Goal: Check status

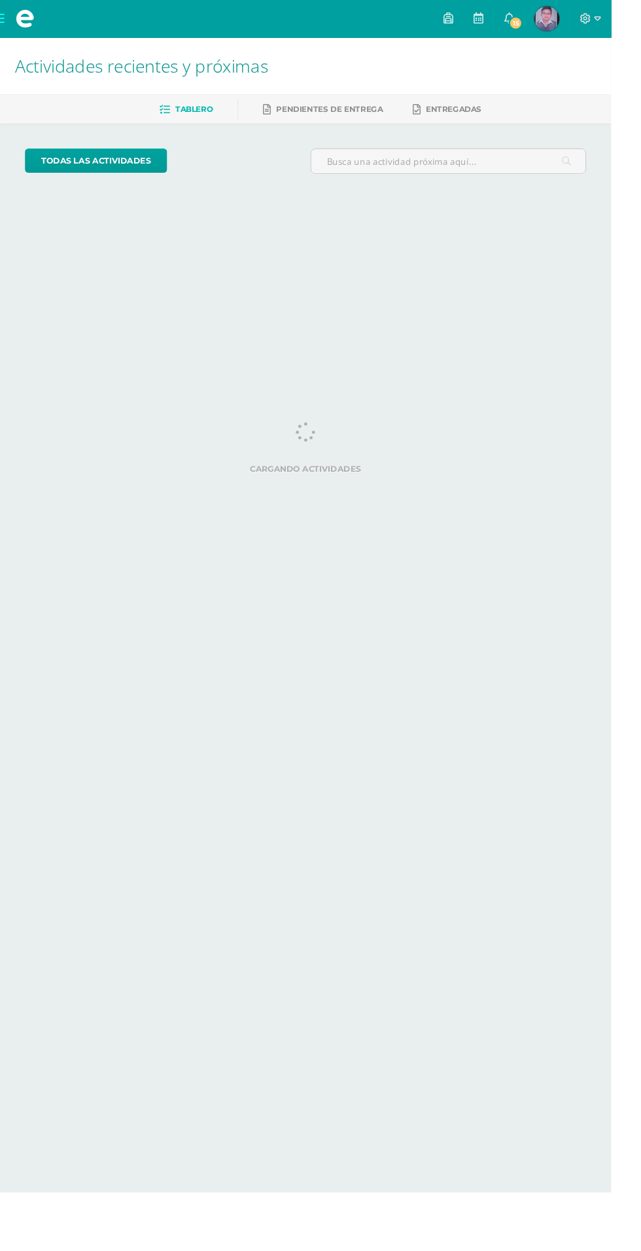
click at [587, 24] on img at bounding box center [574, 20] width 26 height 26
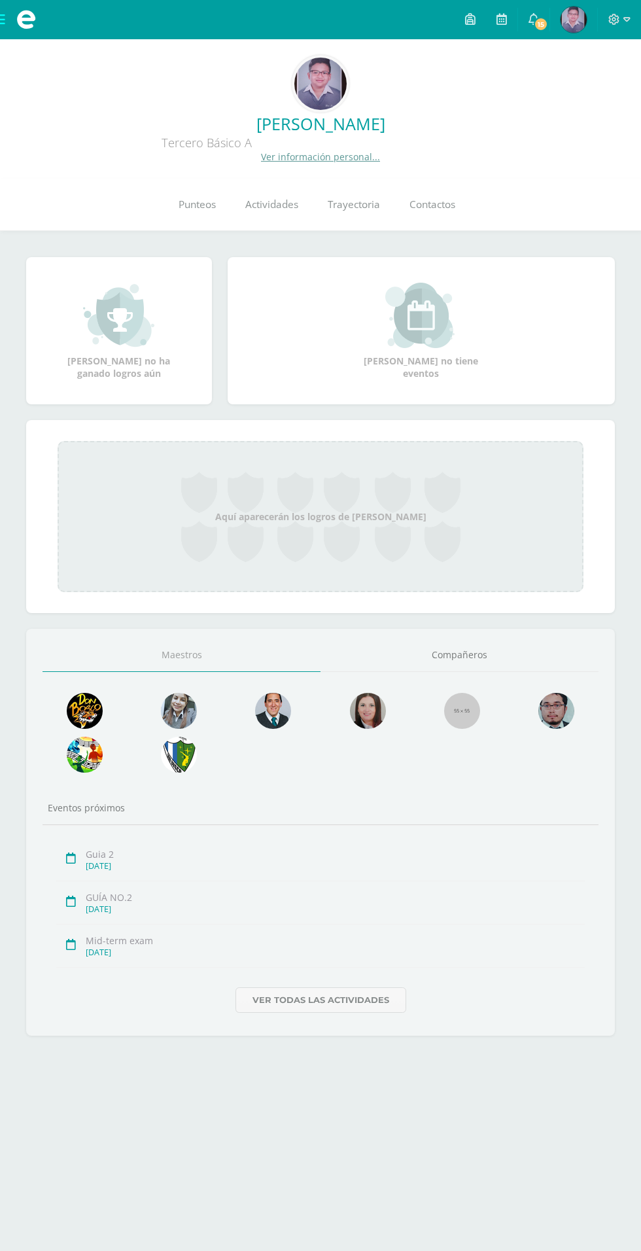
click at [273, 209] on span "Actividades" at bounding box center [271, 205] width 53 height 14
click at [202, 207] on span "Punteos" at bounding box center [197, 205] width 37 height 14
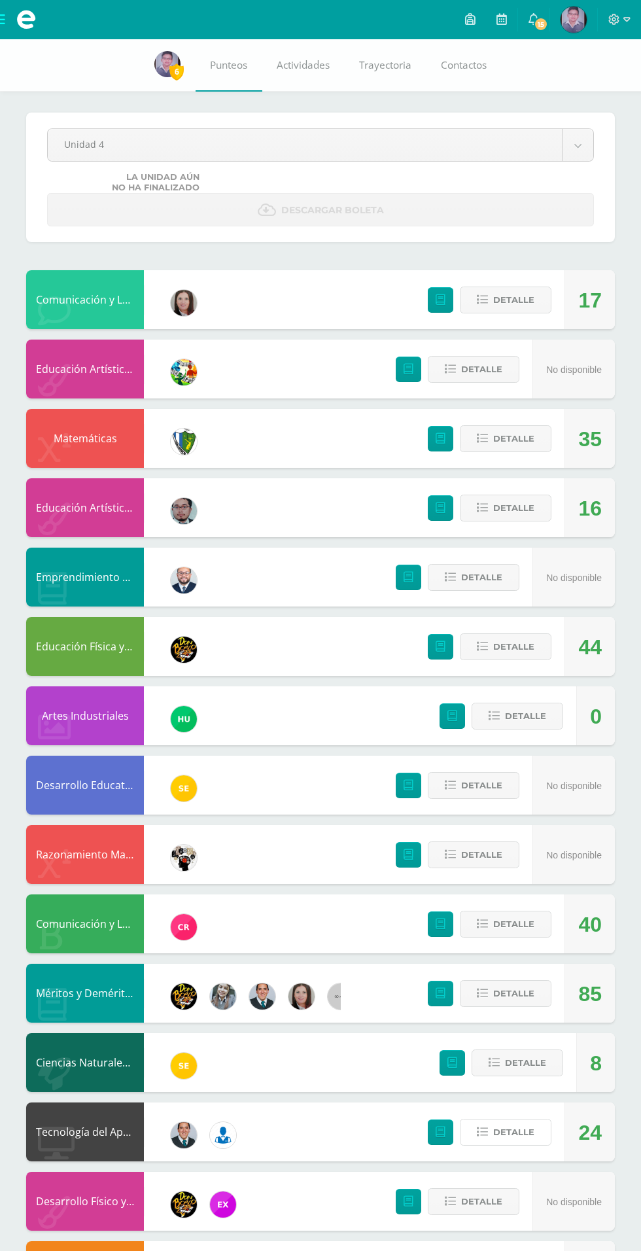
click at [487, 1135] on icon at bounding box center [482, 1131] width 11 height 11
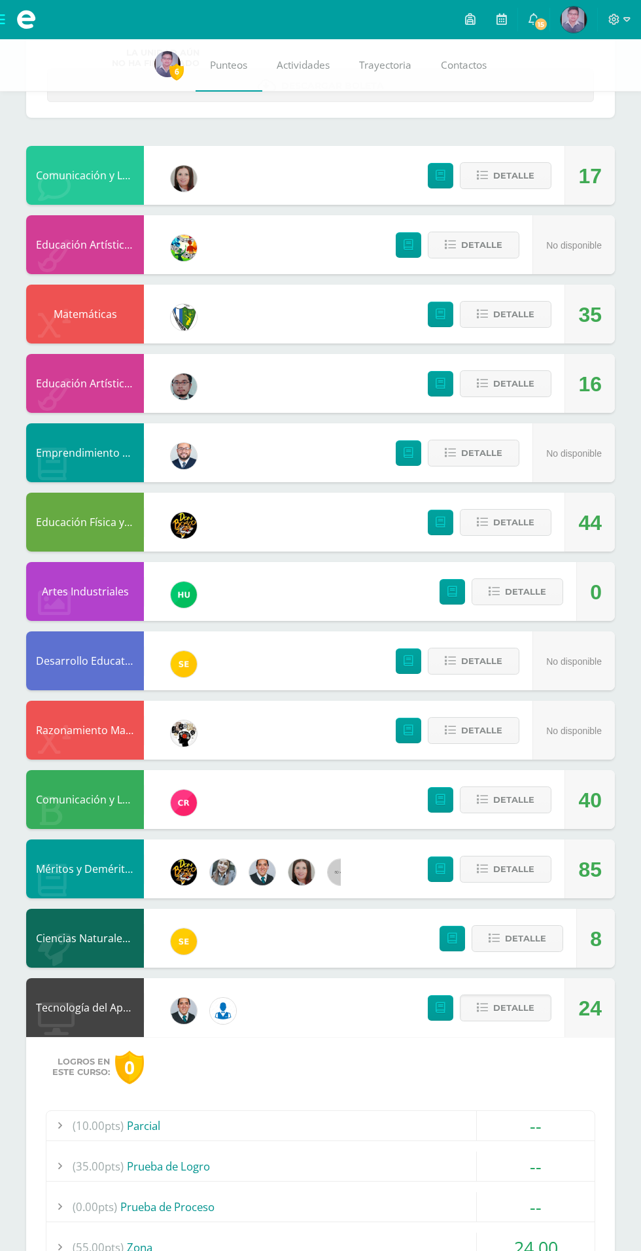
scroll to position [314, 0]
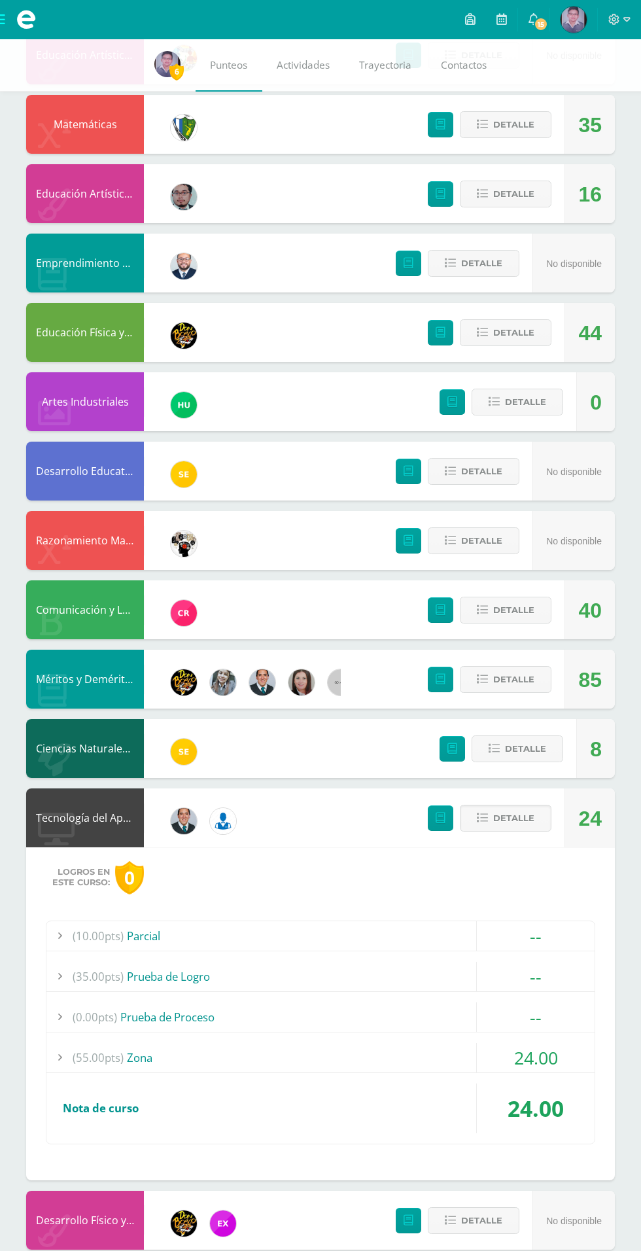
click at [538, 1050] on span "24.00" at bounding box center [536, 1057] width 44 height 24
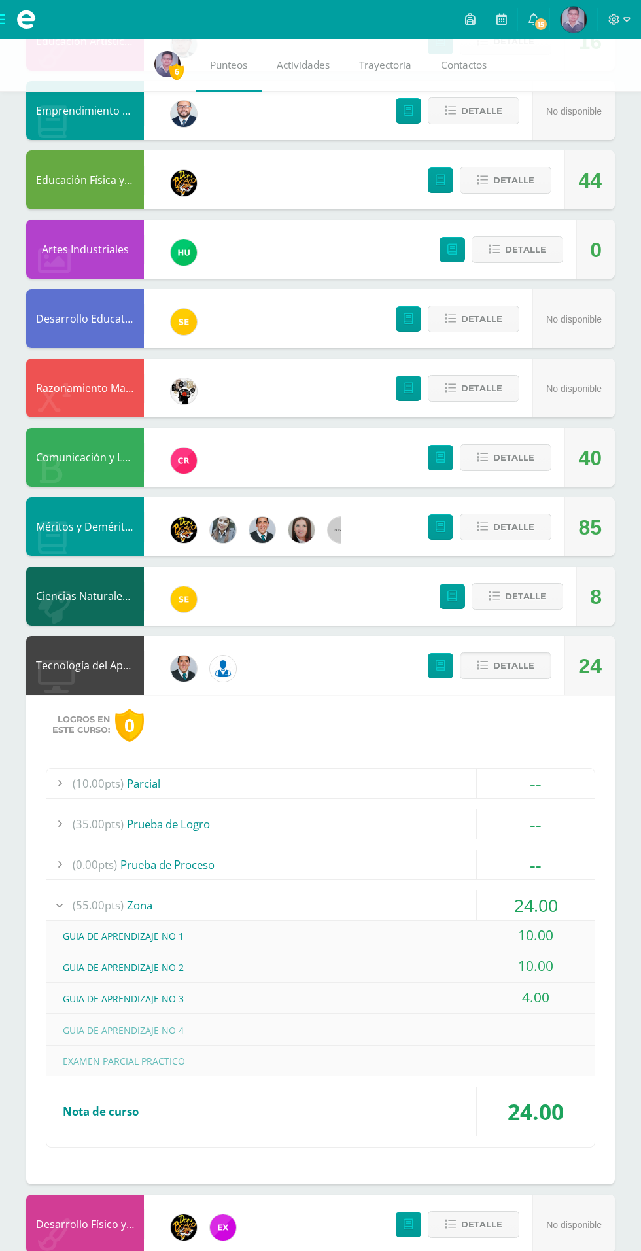
scroll to position [512, 0]
